Goal: Task Accomplishment & Management: Use online tool/utility

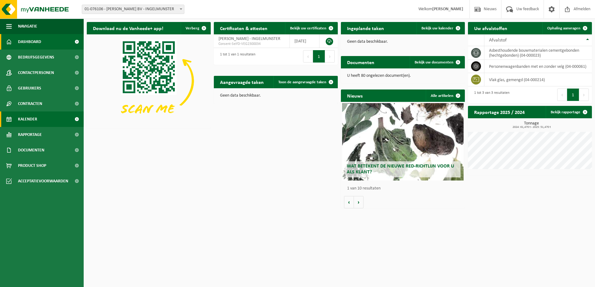
click at [46, 120] on link "Kalender" at bounding box center [42, 118] width 84 height 15
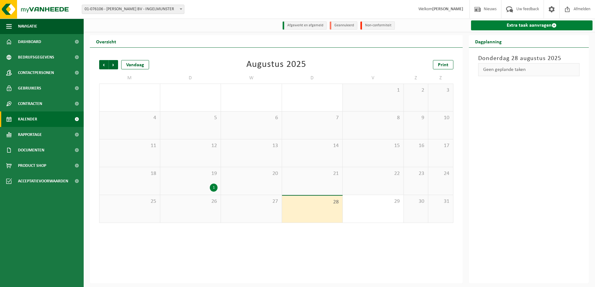
click at [525, 24] on link "Extra taak aanvragen" at bounding box center [532, 25] width 122 height 10
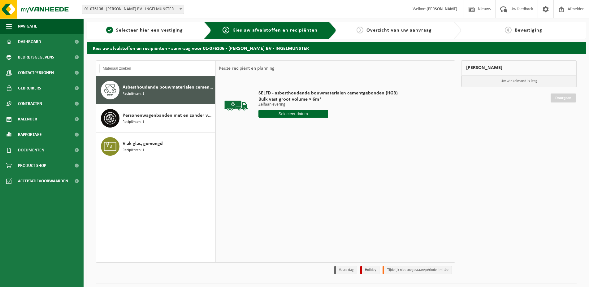
click at [172, 83] on div "Asbesthoudende bouwmaterialen cementgebonden (hechtgebonden) Recipiënten: 1" at bounding box center [168, 90] width 91 height 19
click at [298, 111] on input "text" at bounding box center [294, 114] width 70 height 8
click at [298, 189] on div "28" at bounding box center [296, 189] width 11 height 10
type input "Van 2025-08-28"
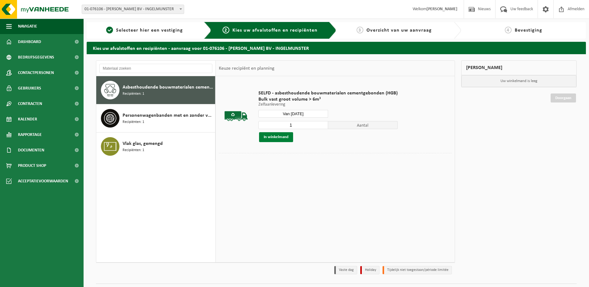
click at [281, 135] on button "In winkelmand" at bounding box center [276, 137] width 34 height 10
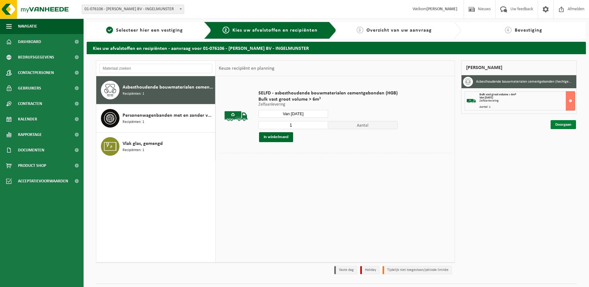
click at [567, 122] on link "Doorgaan" at bounding box center [563, 124] width 25 height 9
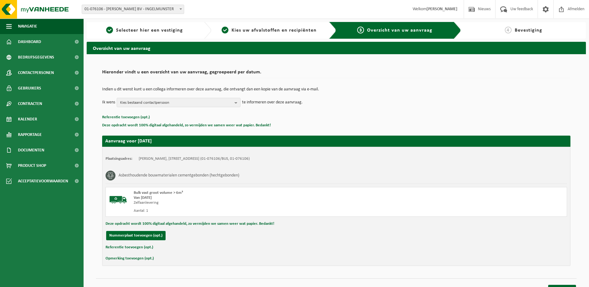
scroll to position [7, 0]
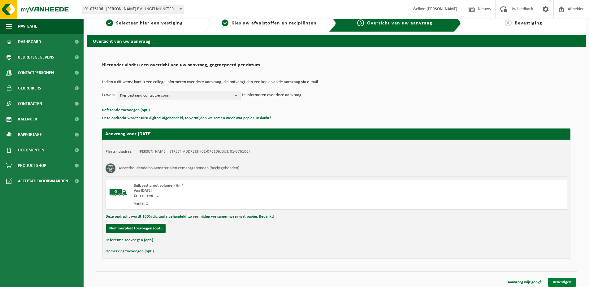
click at [560, 280] on link "Bevestigen" at bounding box center [562, 282] width 28 height 9
